Goal: Information Seeking & Learning: Learn about a topic

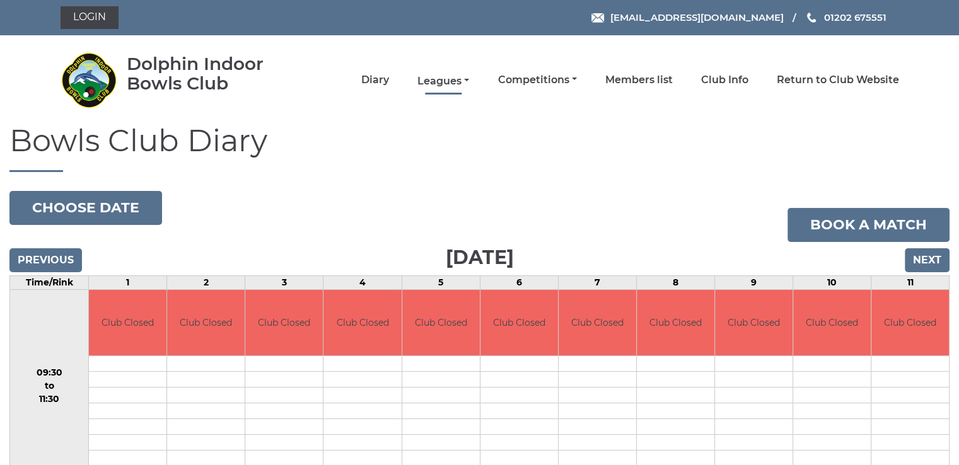
click at [436, 78] on link "Leagues" at bounding box center [443, 81] width 52 height 14
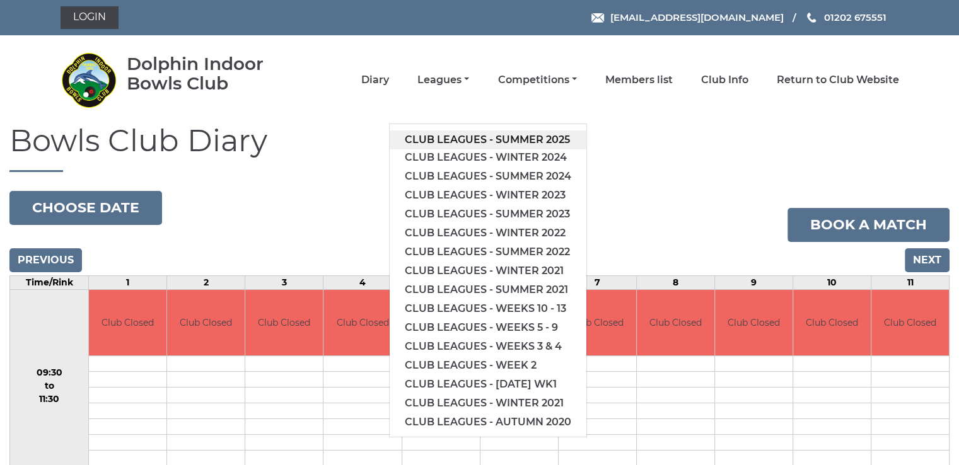
click at [478, 140] on link "Club leagues - Summer 2025" at bounding box center [488, 140] width 197 height 19
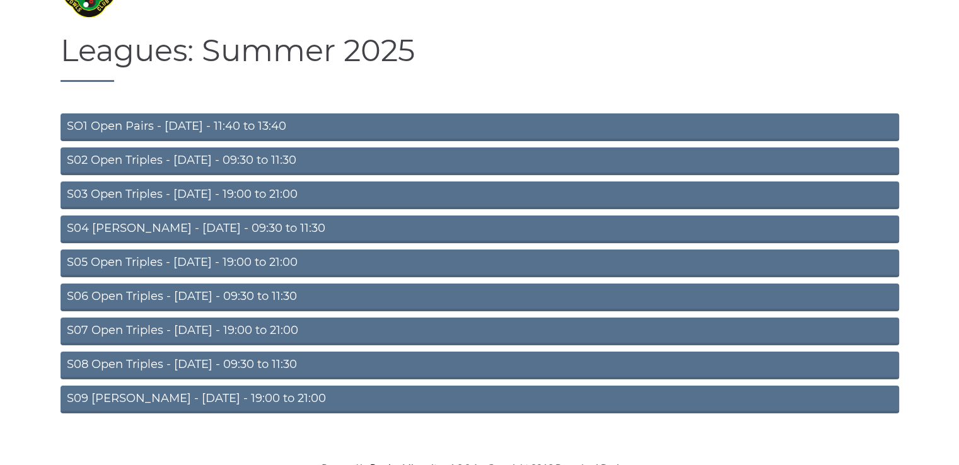
scroll to position [100, 0]
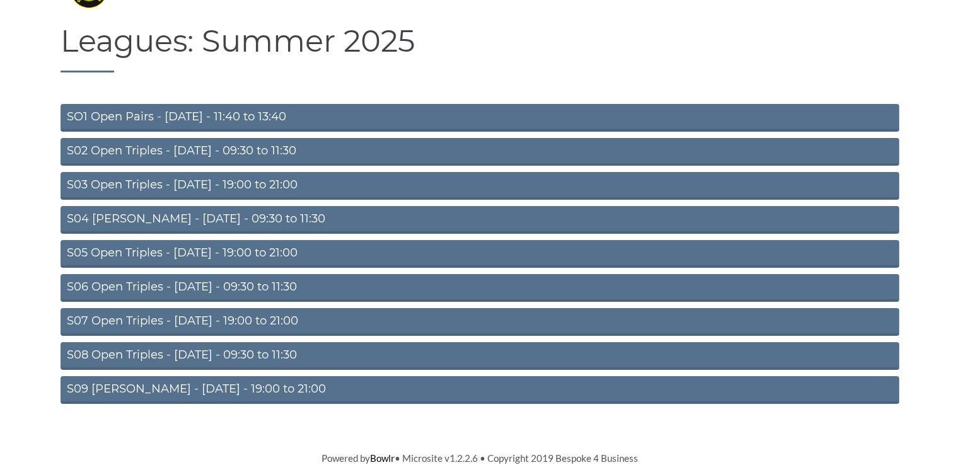
click at [184, 389] on link "S09 Aussie Pairs - Friday - 19:00 to 21:00" at bounding box center [480, 390] width 839 height 28
click at [179, 347] on link "S08 Open Triples - [DATE] - 09:30 to 11:30" at bounding box center [480, 356] width 839 height 28
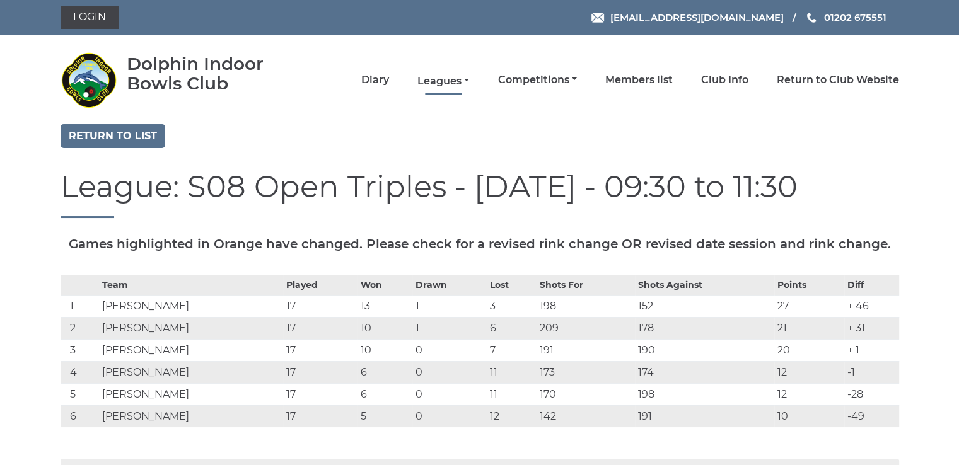
click at [440, 79] on link "Leagues" at bounding box center [443, 81] width 52 height 14
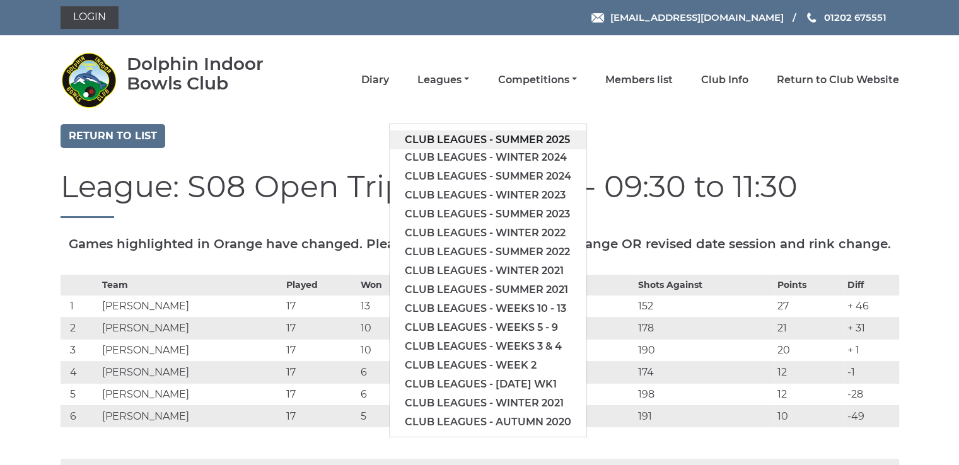
click at [461, 139] on link "Club leagues - Summer 2025" at bounding box center [488, 140] width 197 height 19
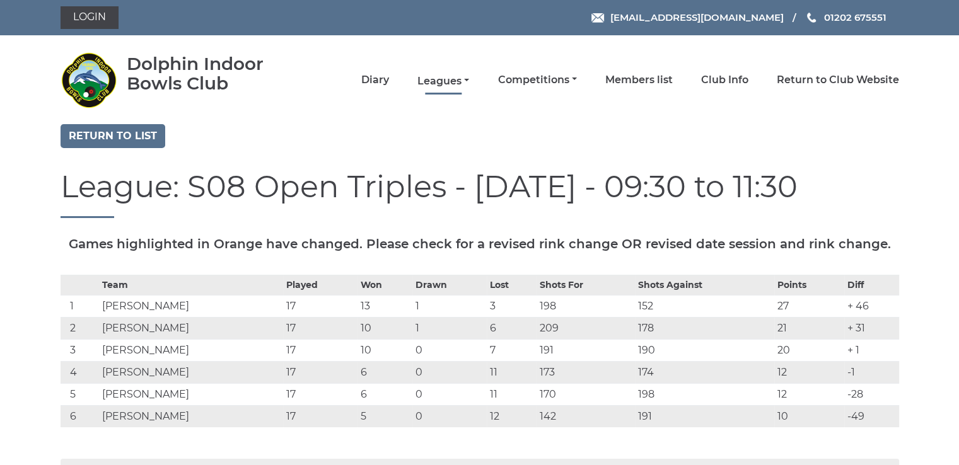
click at [424, 79] on link "Leagues" at bounding box center [443, 81] width 52 height 14
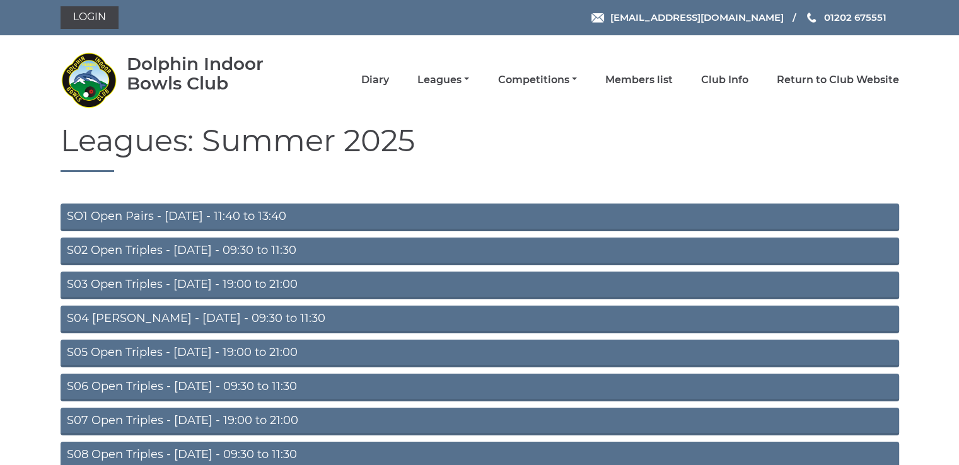
click at [269, 353] on link "S05 Open Triples - [DATE] - 19:00 to 21:00" at bounding box center [480, 354] width 839 height 28
